Goal: Task Accomplishment & Management: Manage account settings

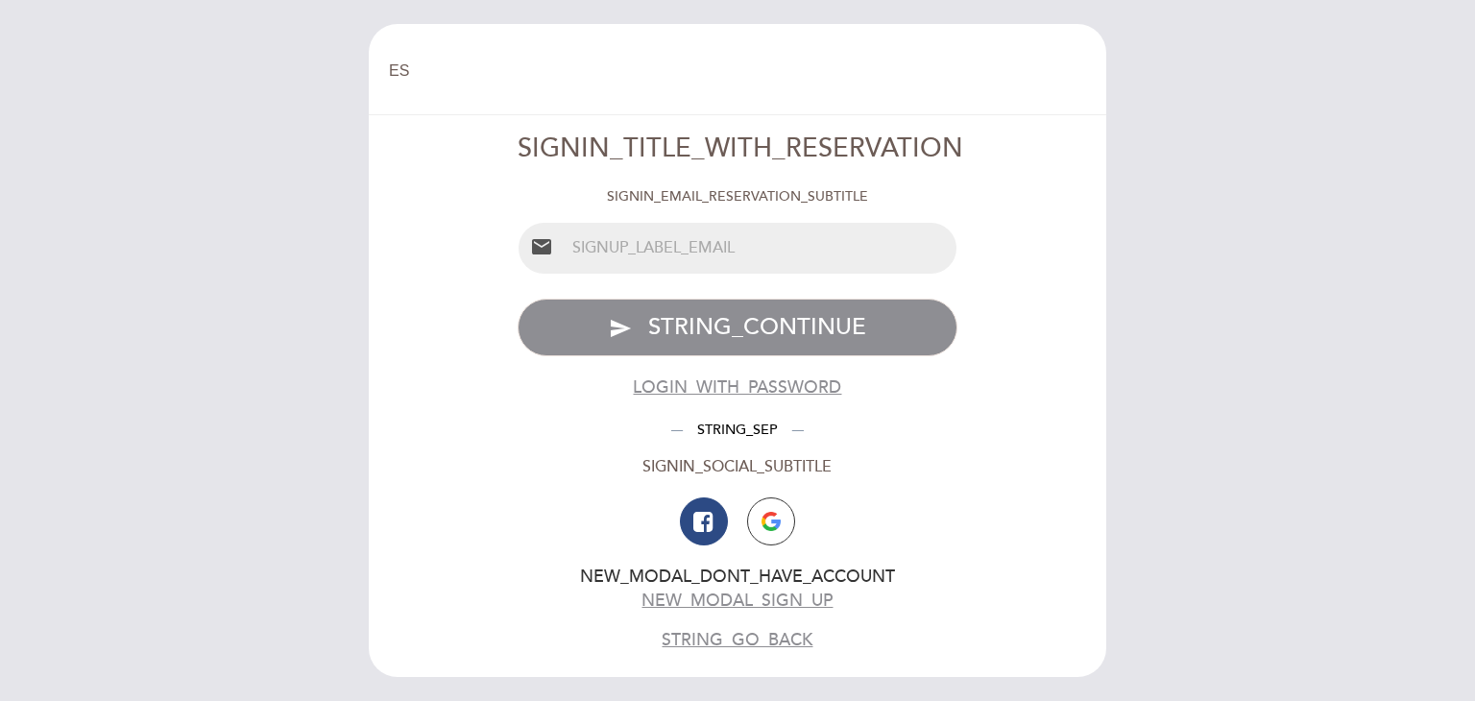
select select "es"
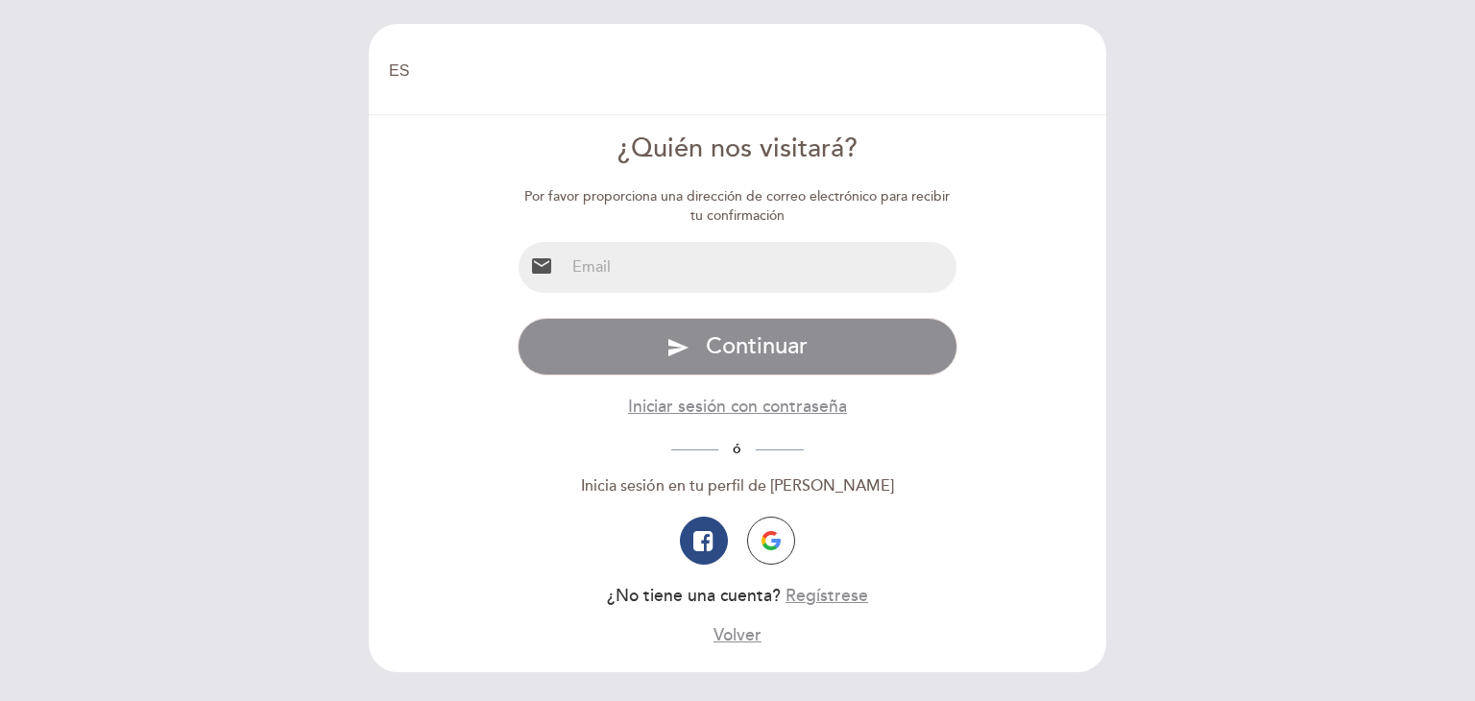
click at [780, 252] on input "email" at bounding box center [761, 267] width 393 height 51
type input "[EMAIL_ADDRESS][DOMAIN_NAME]"
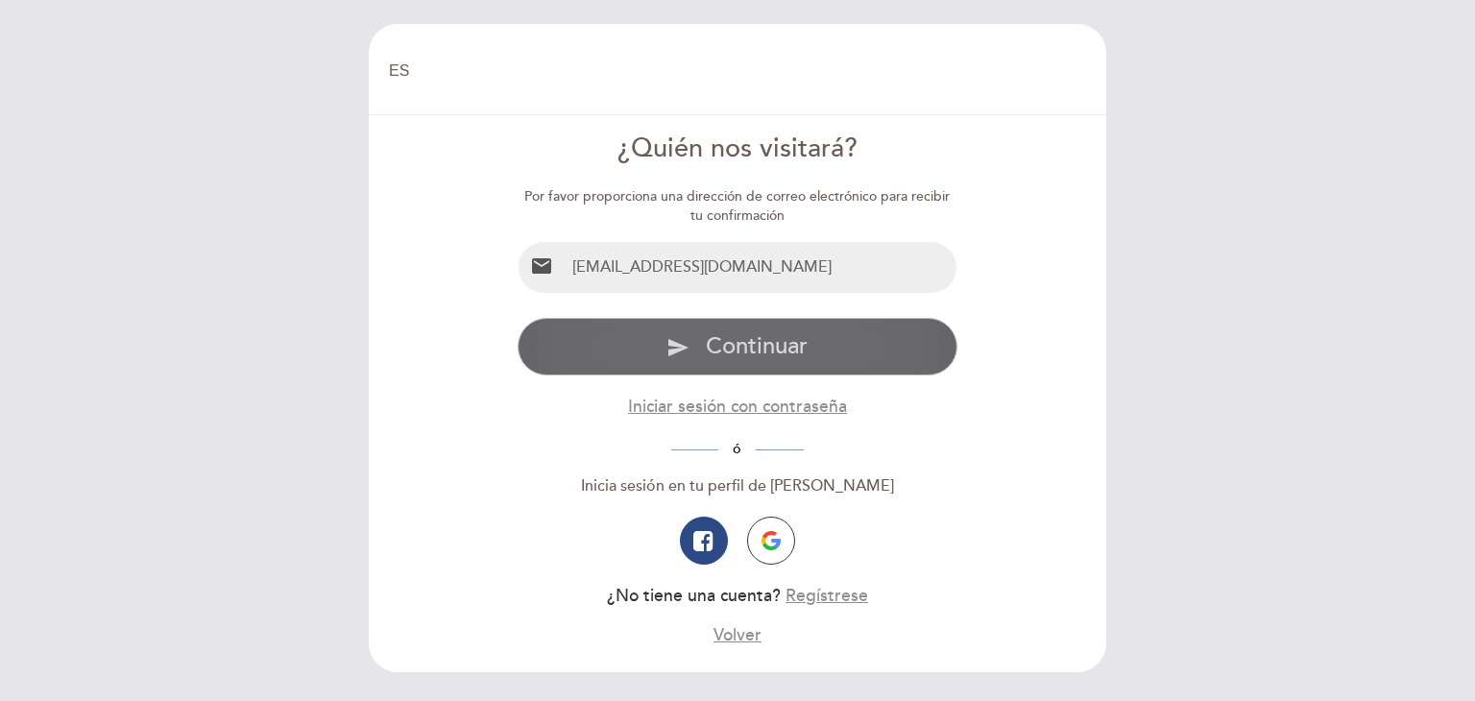
click at [830, 354] on button "send Continuar" at bounding box center [738, 347] width 441 height 58
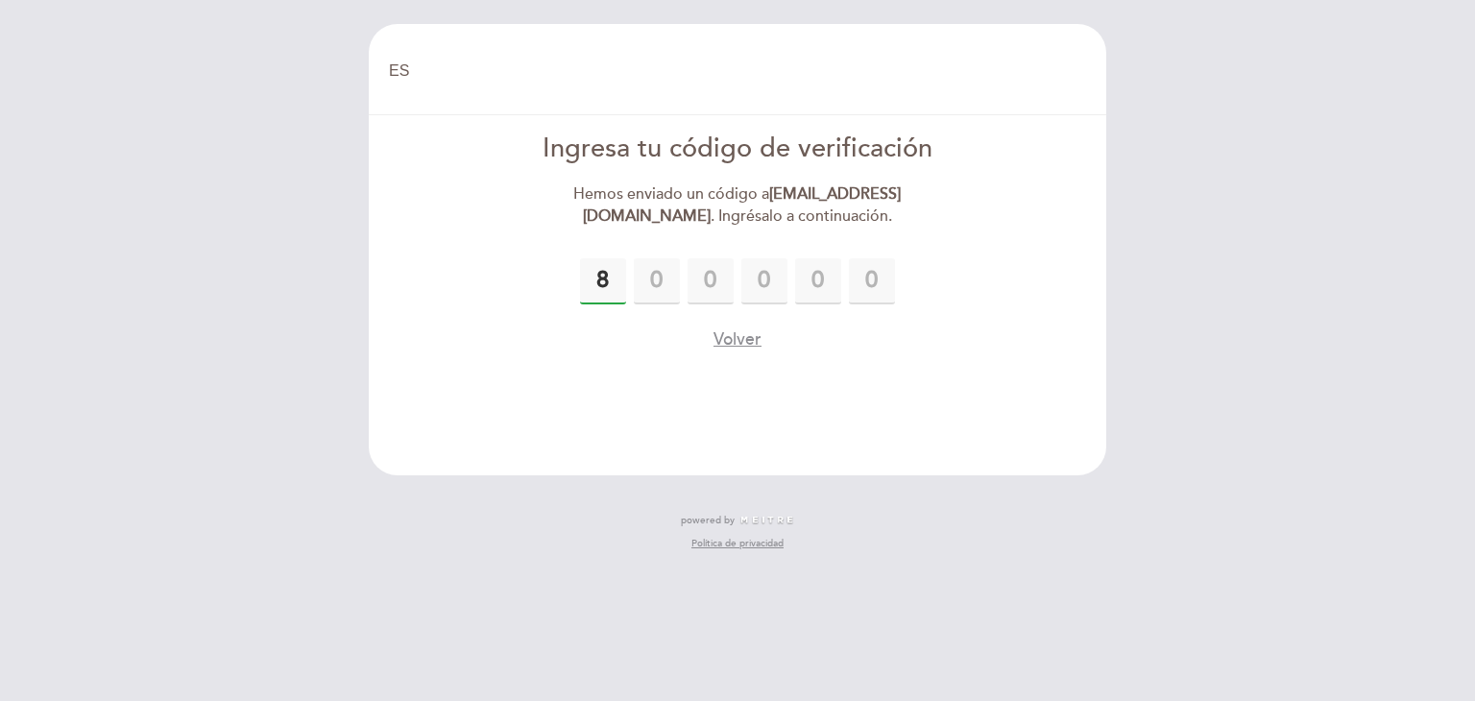
type input "8"
type input "9"
type input "4"
type input "7"
type input "3"
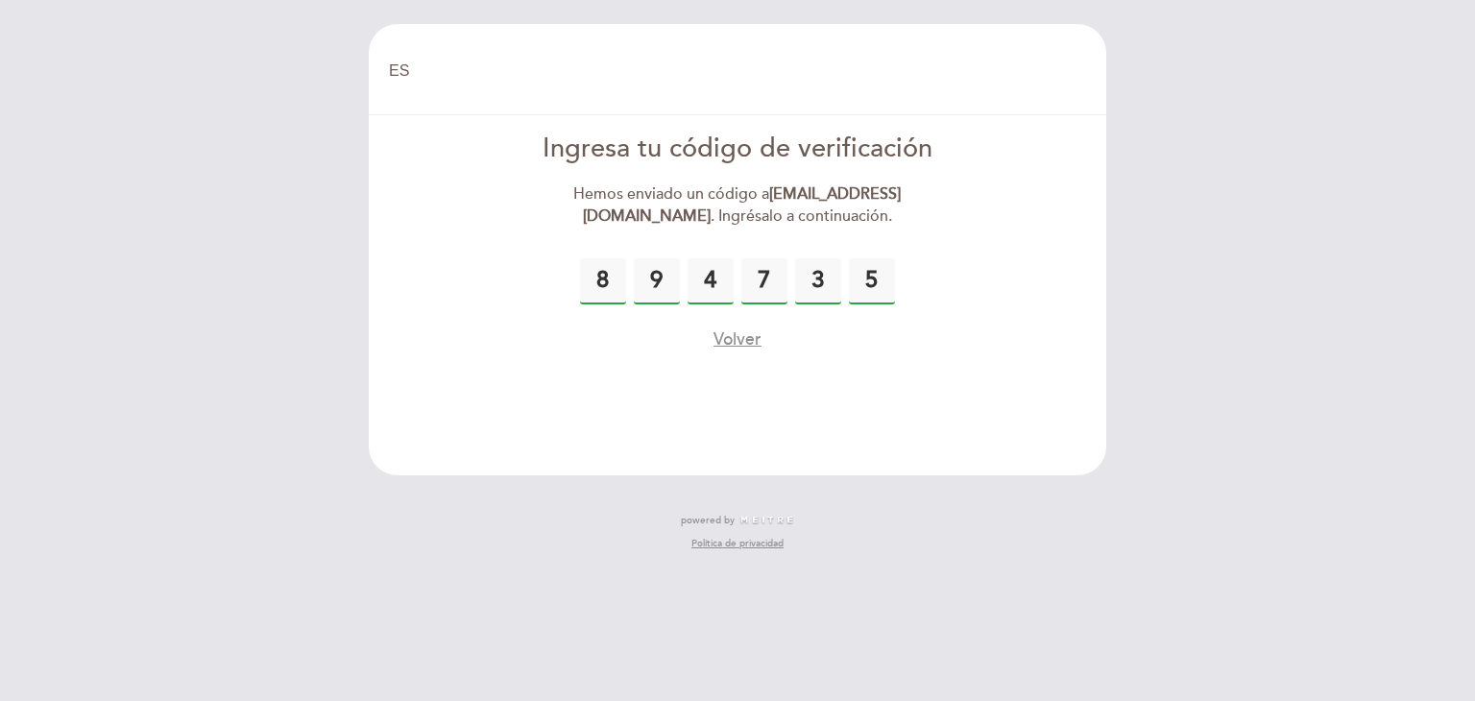
type input "5"
